Goal: Navigation & Orientation: Understand site structure

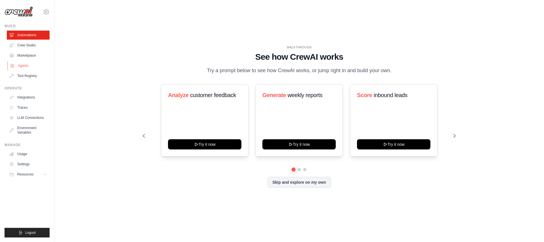
click at [23, 66] on link "Agents" at bounding box center [28, 65] width 43 height 9
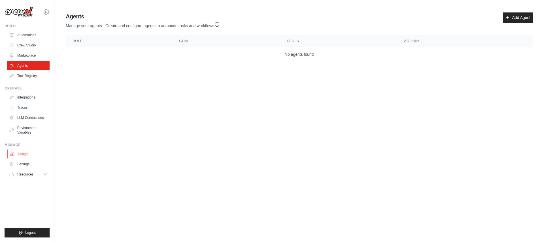
click at [22, 154] on link "Usage" at bounding box center [28, 154] width 43 height 9
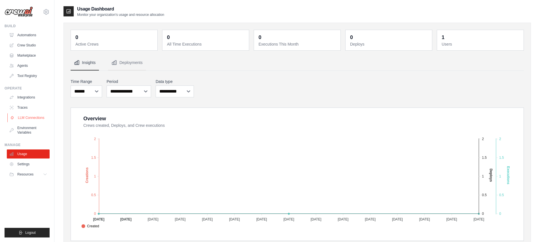
click at [27, 118] on link "LLM Connections" at bounding box center [28, 117] width 43 height 9
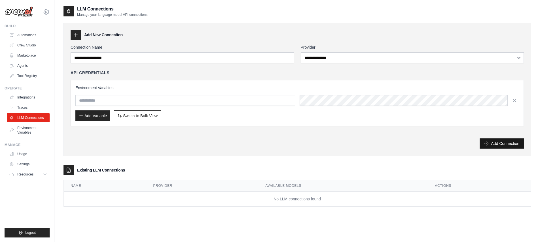
click at [502, 144] on button "Add Connection" at bounding box center [501, 143] width 44 height 10
click at [47, 10] on icon at bounding box center [46, 11] width 5 height 5
click at [33, 39] on link "Settings" at bounding box center [46, 38] width 50 height 10
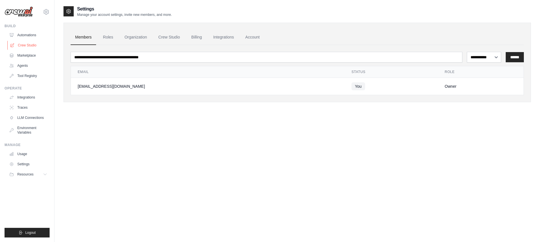
click at [33, 46] on link "Crew Studio" at bounding box center [28, 45] width 43 height 9
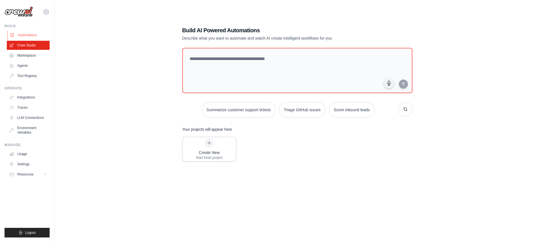
click at [20, 35] on link "Automations" at bounding box center [28, 35] width 43 height 9
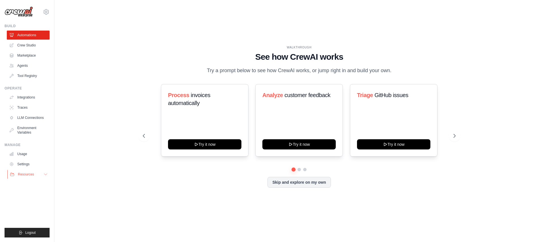
click at [44, 172] on icon at bounding box center [45, 174] width 5 height 5
